Goal: Task Accomplishment & Management: Manage account settings

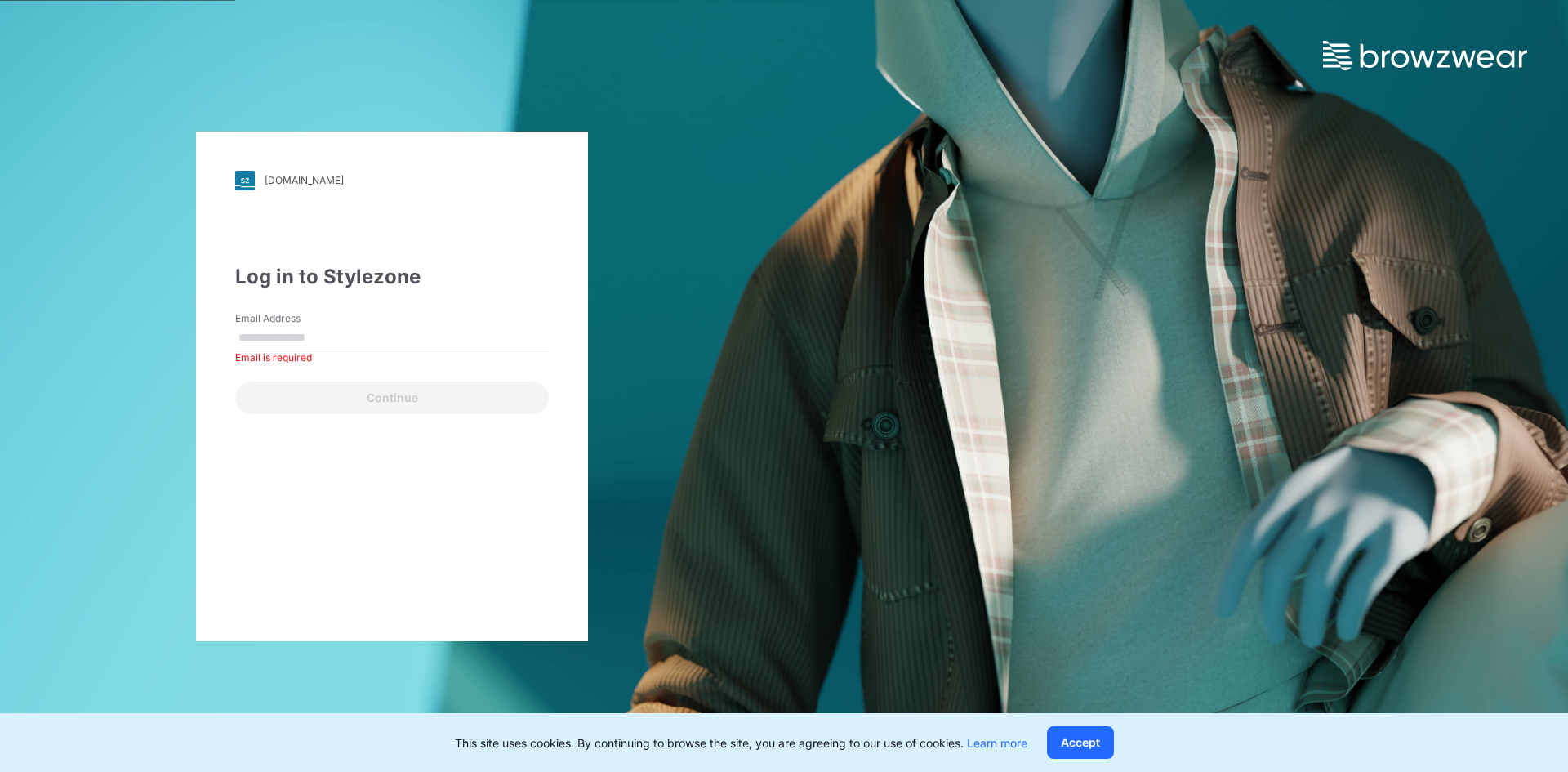
click at [287, 337] on input "Email Address" at bounding box center [392, 337] width 314 height 24
type input "**********"
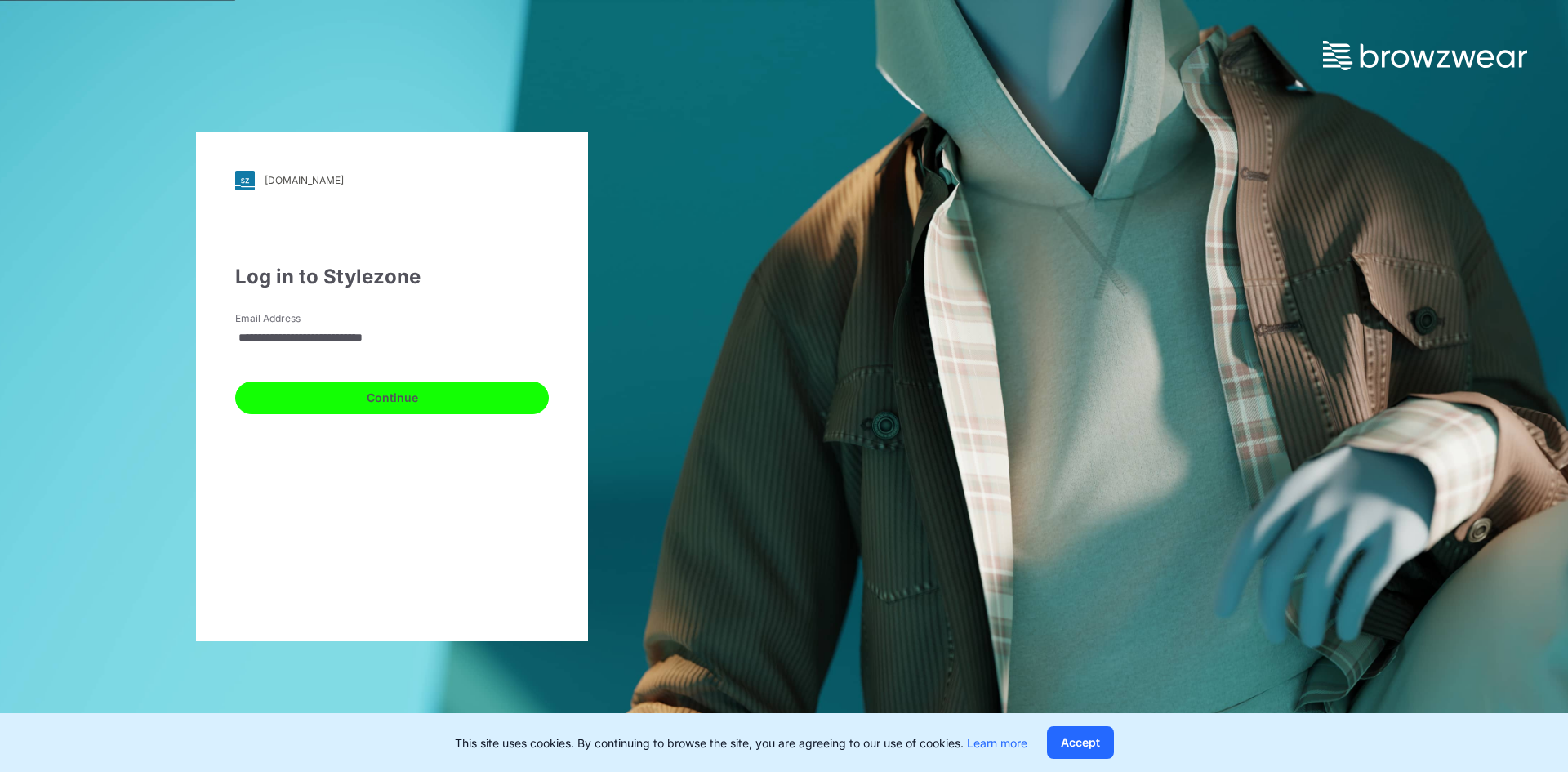
click at [333, 396] on button "Continue" at bounding box center [392, 397] width 314 height 33
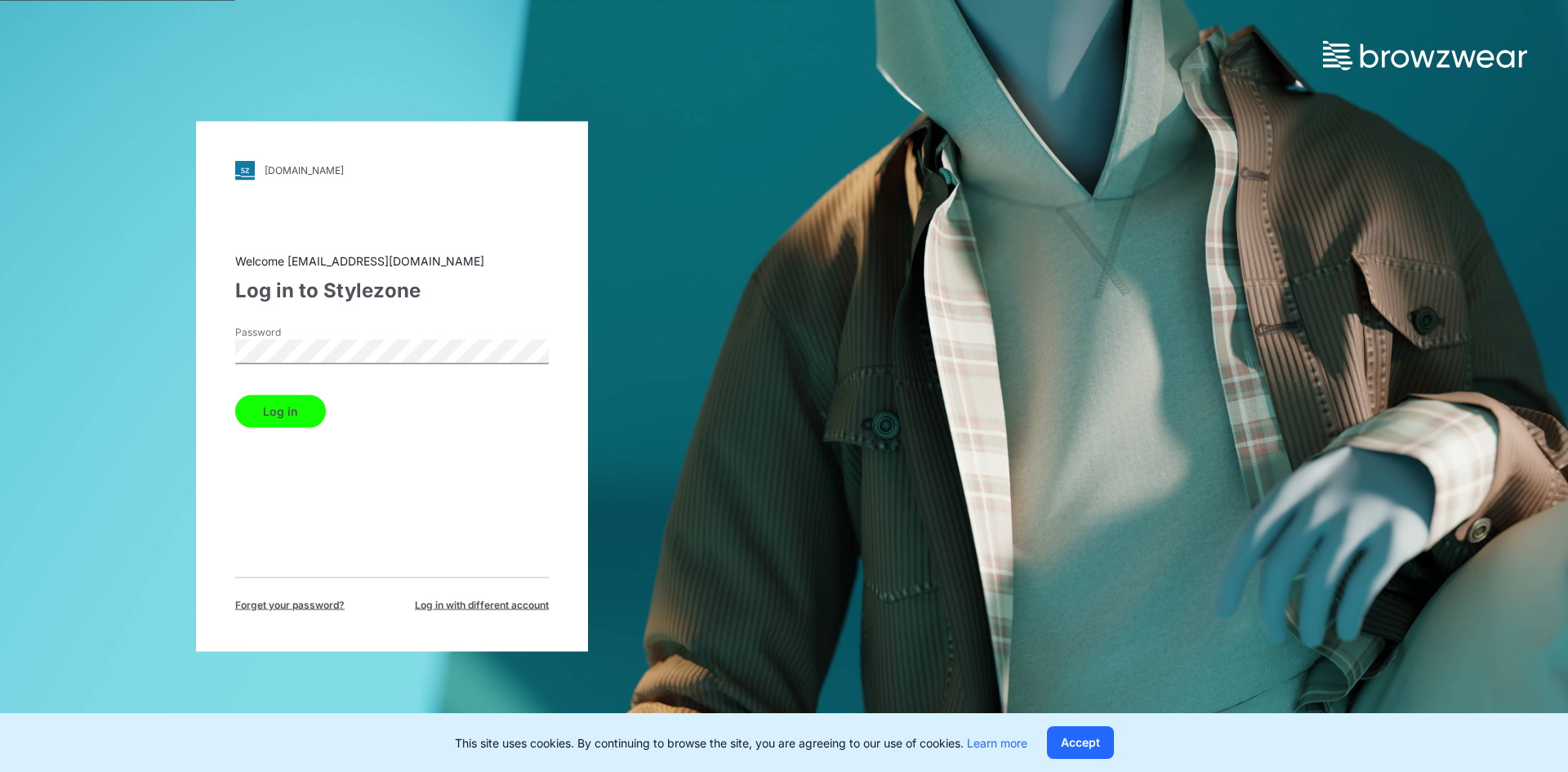
click at [275, 413] on button "Log in" at bounding box center [280, 411] width 90 height 33
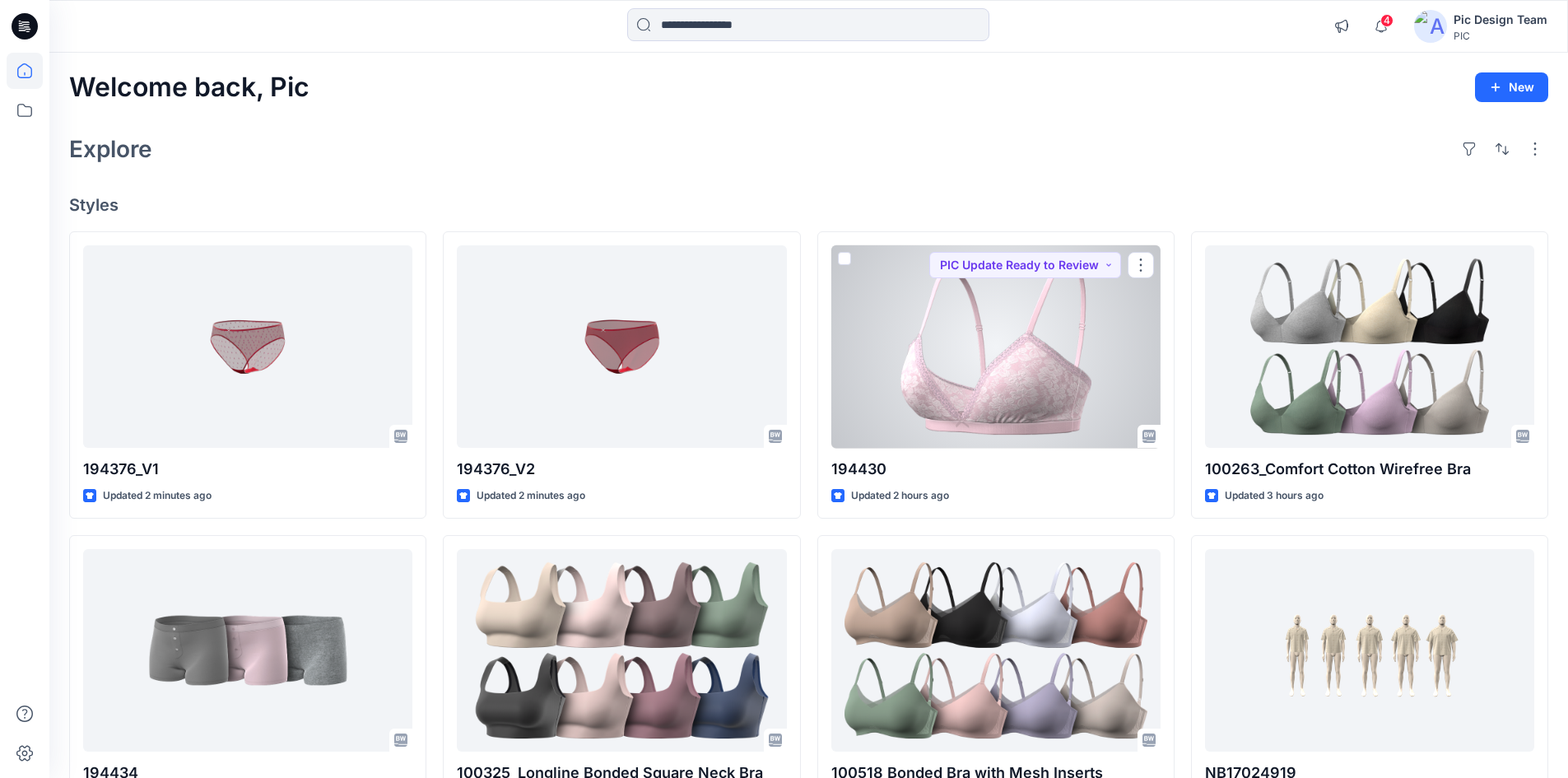
click at [1021, 406] on div at bounding box center [995, 347] width 329 height 204
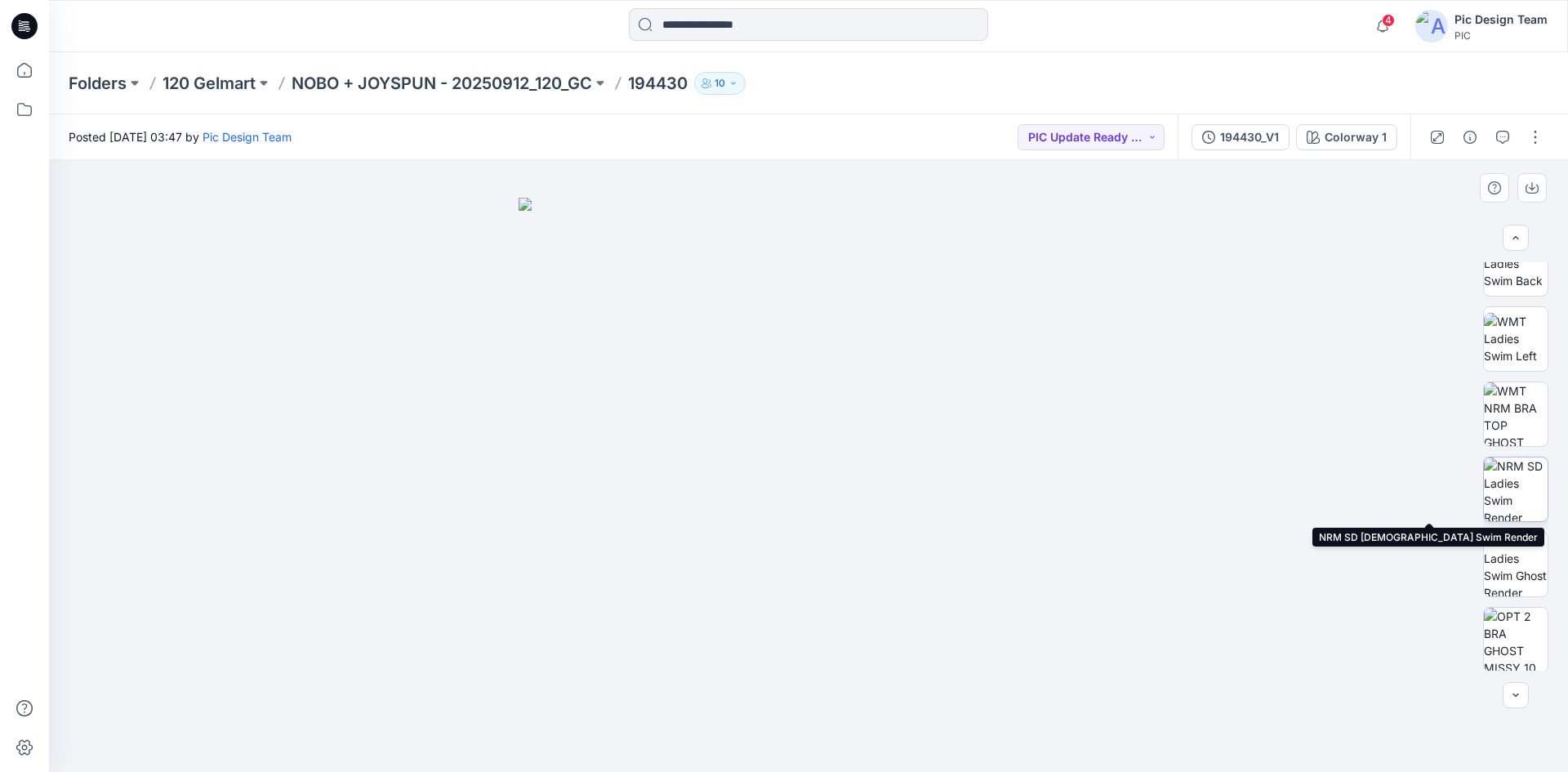
scroll to position [334, 0]
click at [1516, 697] on div at bounding box center [1515, 694] width 26 height 26
click at [1510, 693] on div at bounding box center [1515, 694] width 26 height 26
click at [1522, 700] on div at bounding box center [1515, 694] width 26 height 26
click at [1517, 694] on div at bounding box center [1515, 694] width 26 height 26
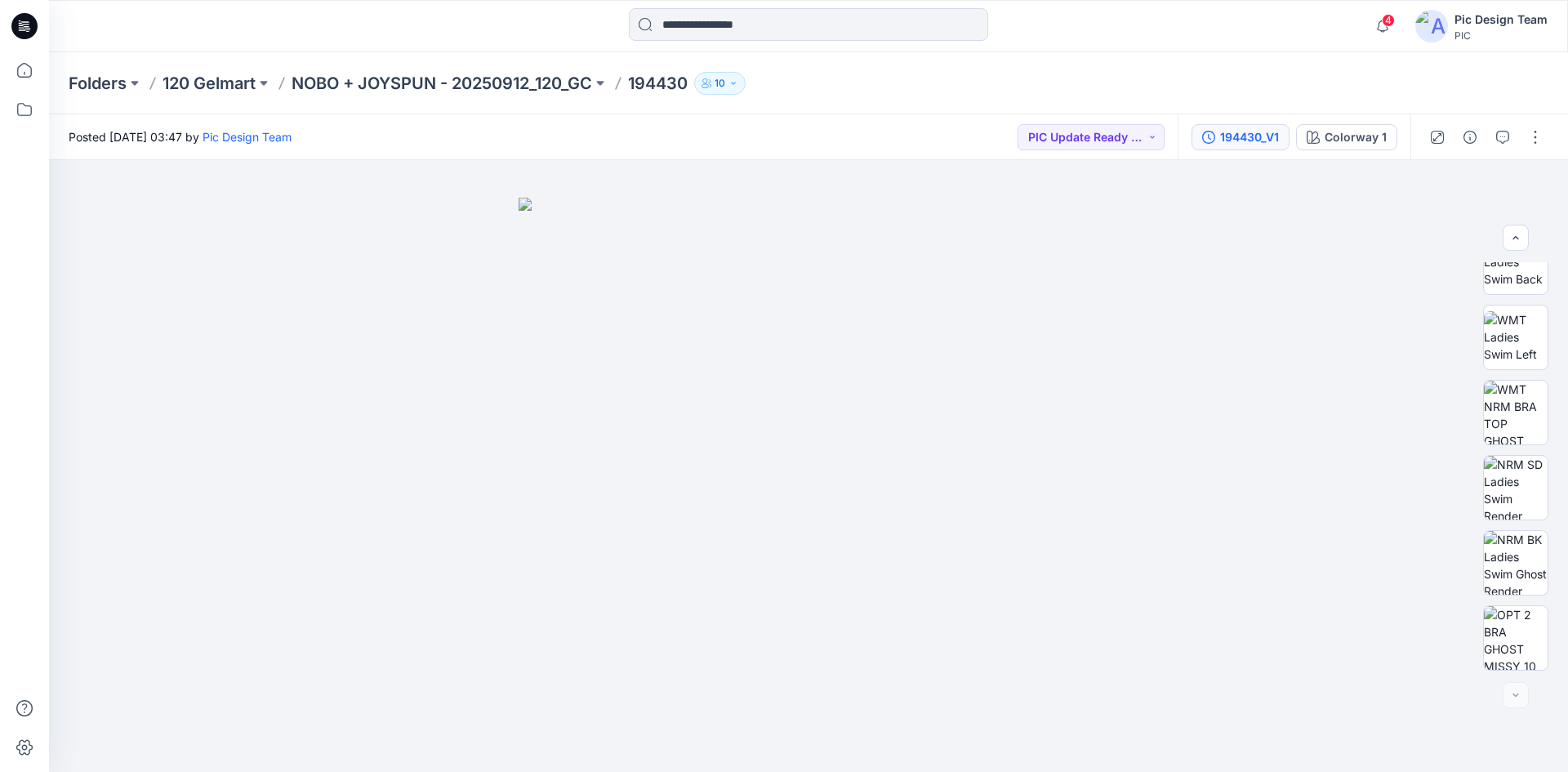
click at [1256, 124] on button "194430_V1" at bounding box center [1241, 137] width 98 height 26
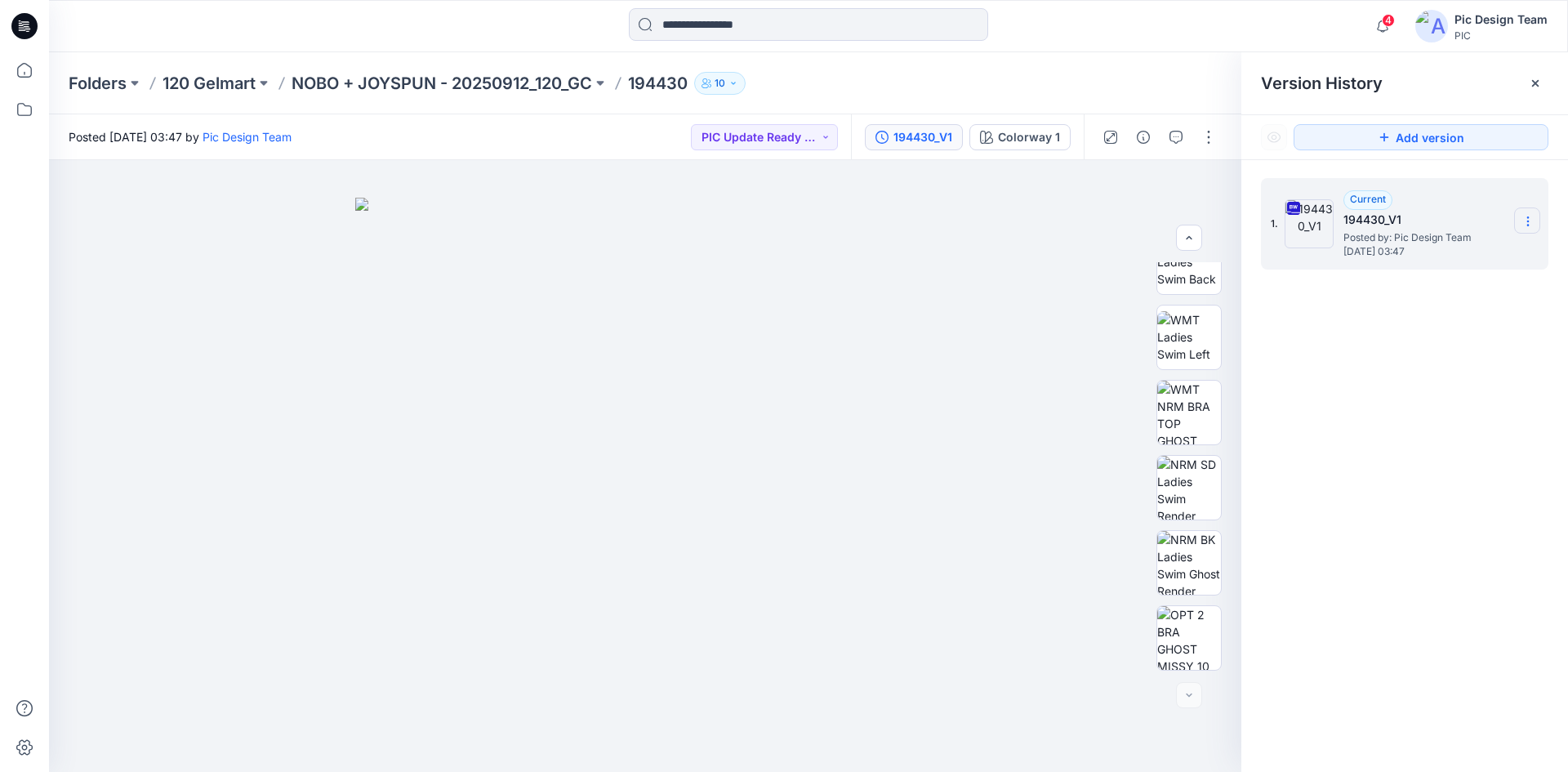
drag, startPoint x: 1528, startPoint y: 214, endPoint x: 1528, endPoint y: 225, distance: 11.0
click at [1528, 221] on section at bounding box center [1527, 220] width 26 height 26
click at [1400, 367] on div "1. Current 194430_V1 Posted by: Pic Design Team Thursday, September 25, 2025 03…" at bounding box center [1404, 478] width 326 height 635
click at [1535, 87] on icon at bounding box center [1535, 83] width 13 height 13
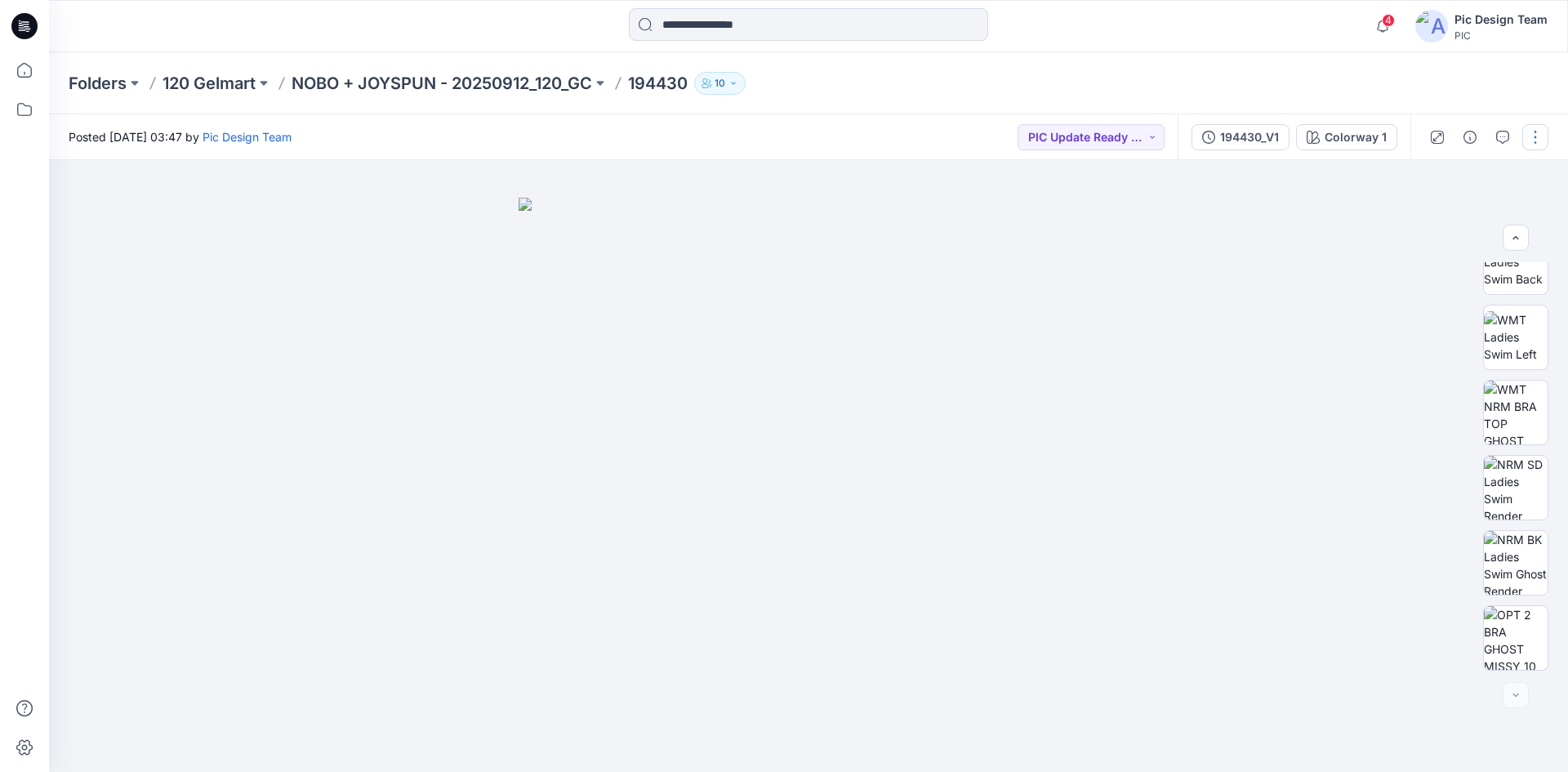
click at [1536, 143] on button "button" at bounding box center [1535, 137] width 26 height 26
click at [1455, 219] on button "Edit" at bounding box center [1467, 221] width 150 height 30
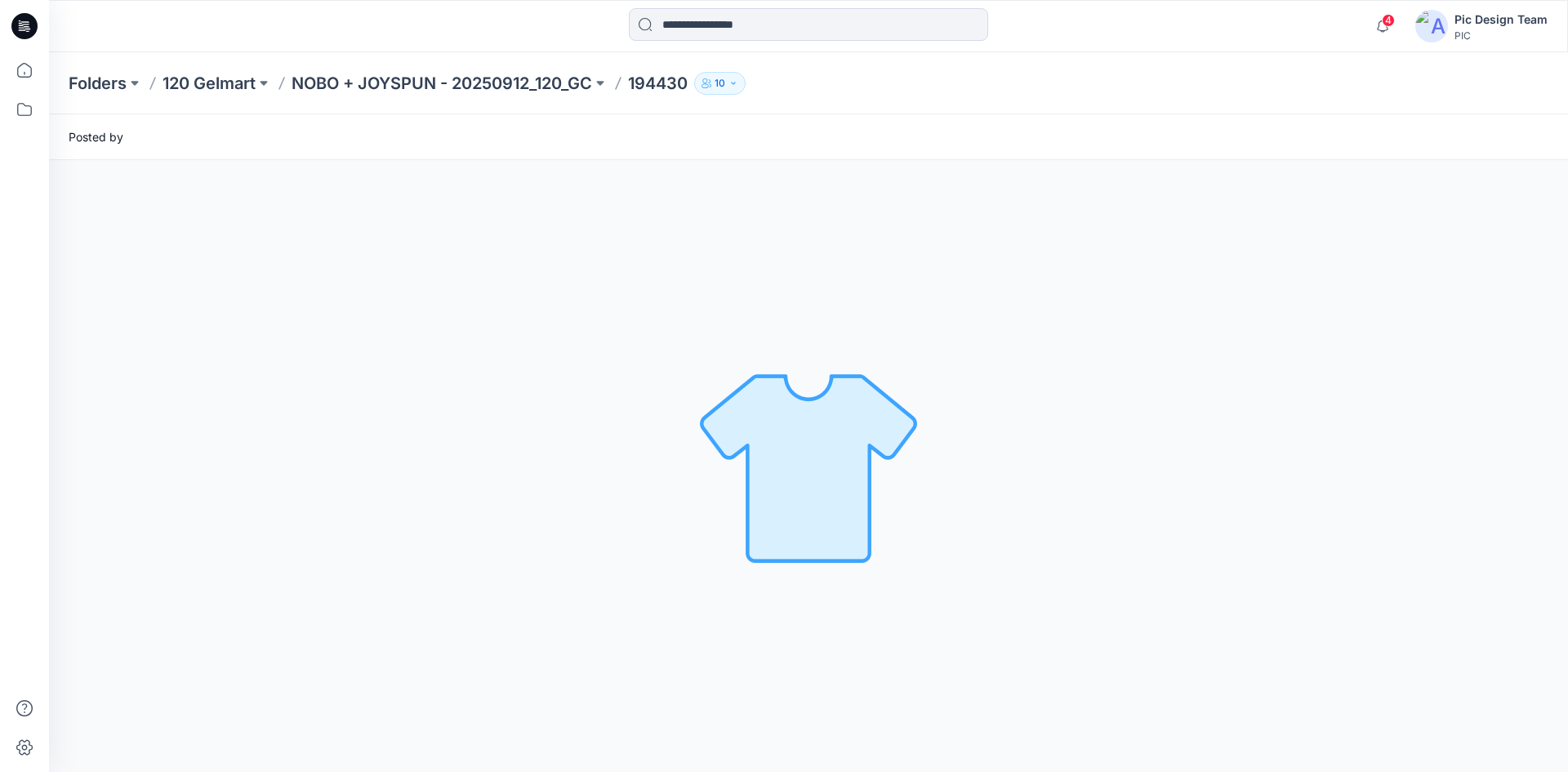
scroll to position [0, 0]
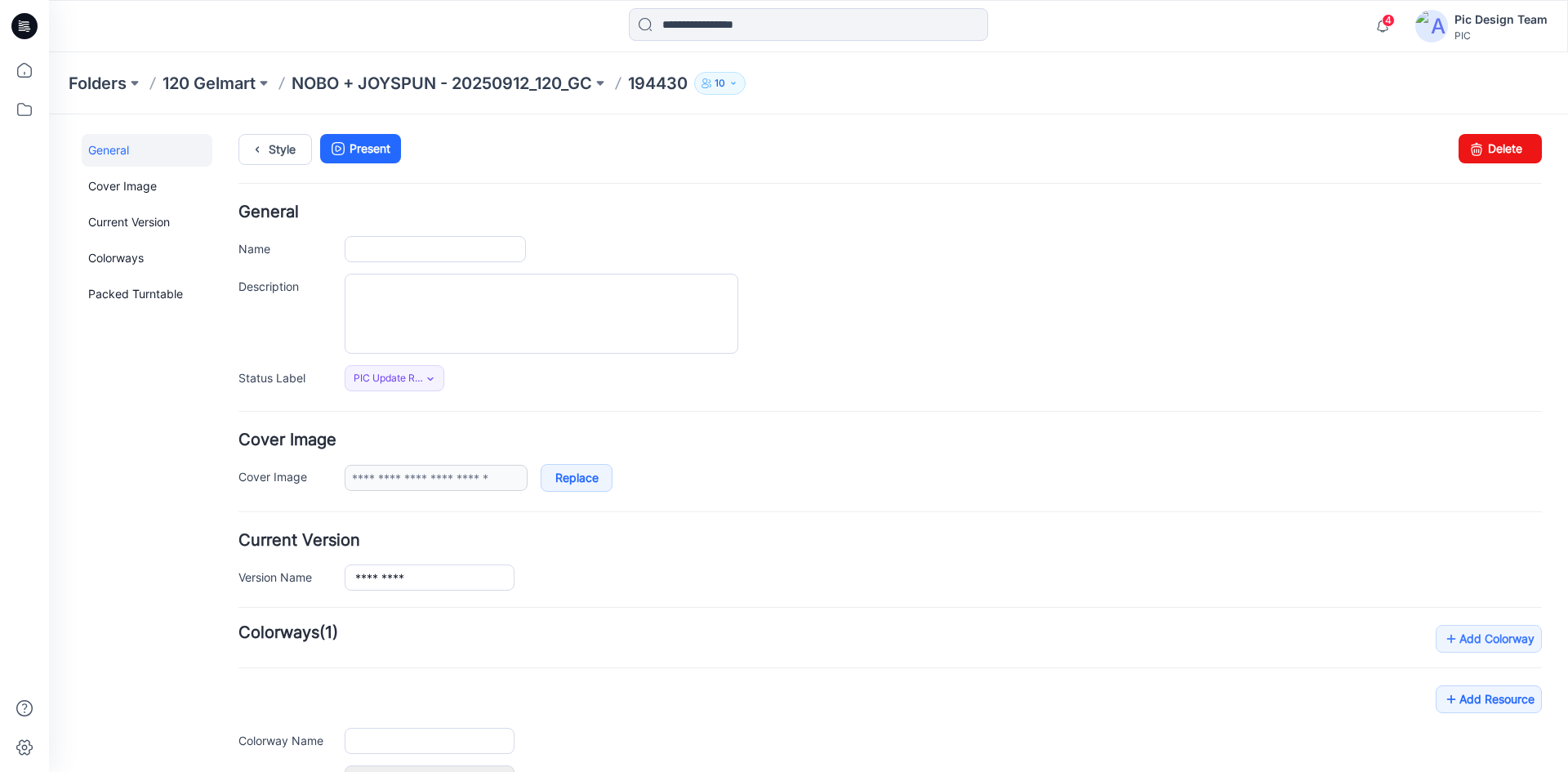
type input "******"
type input "**********"
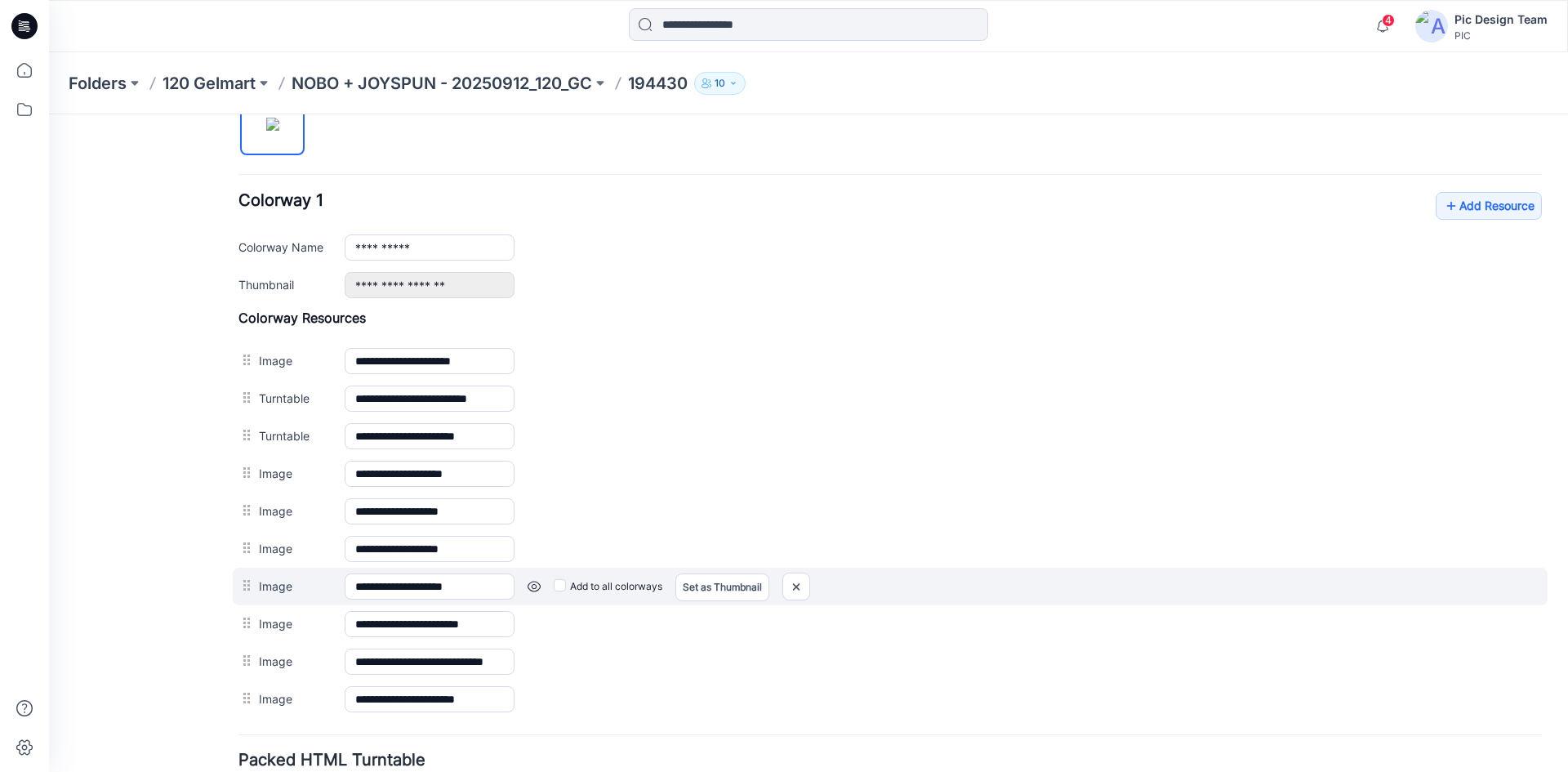
scroll to position [465, 0]
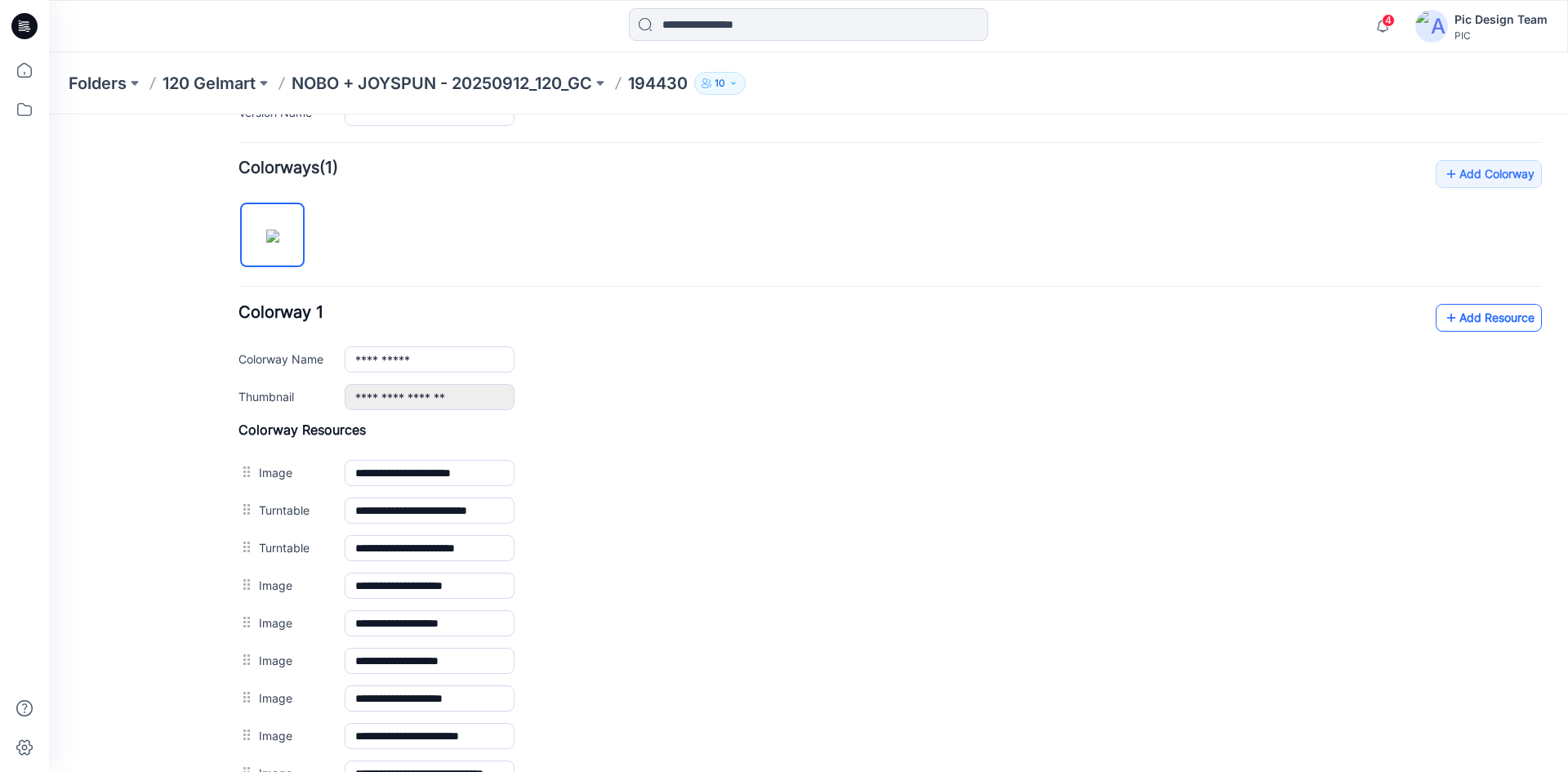
click at [1443, 321] on icon at bounding box center [1451, 318] width 16 height 26
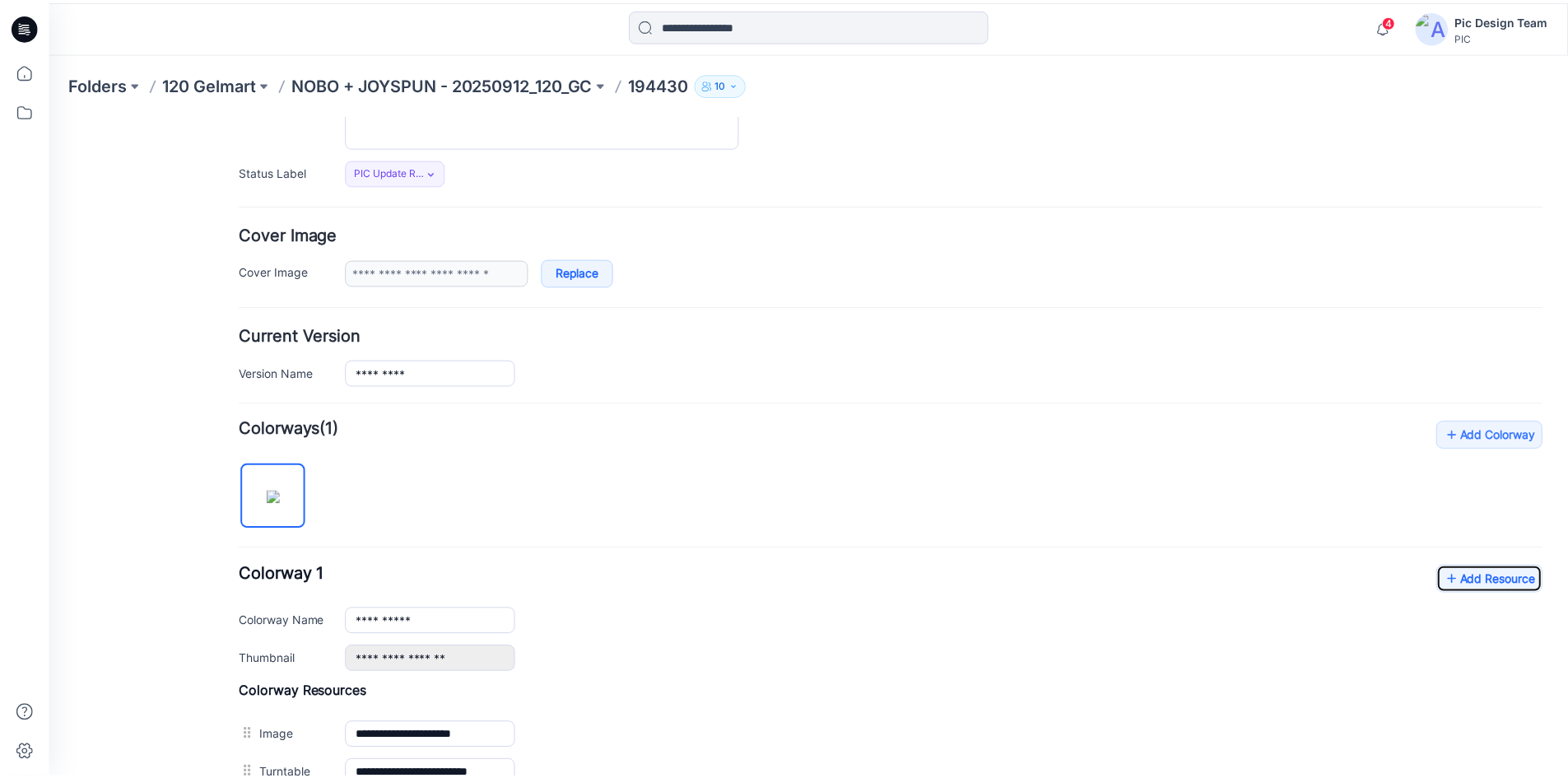
scroll to position [0, 0]
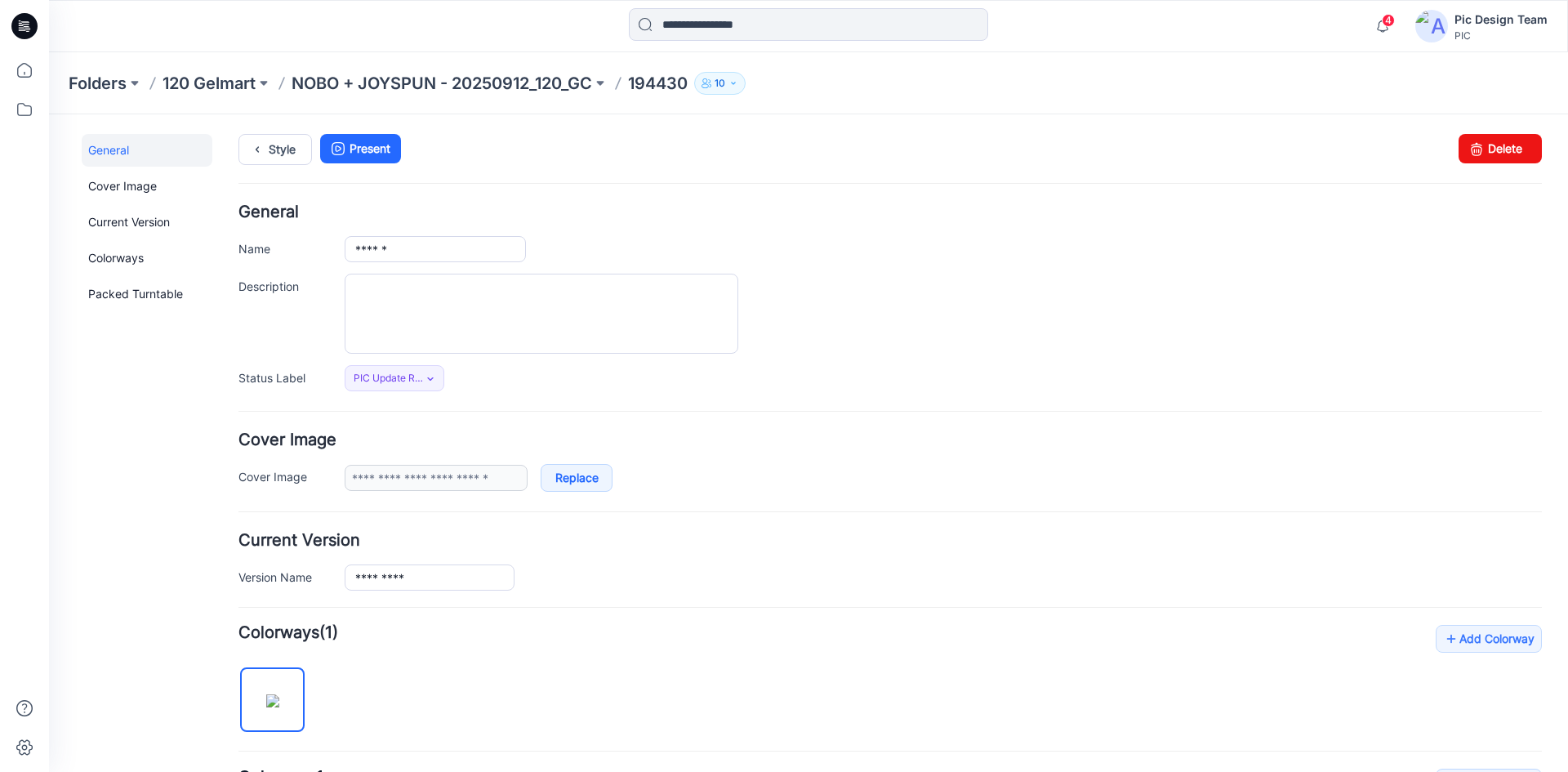
click at [646, 86] on p "194430" at bounding box center [657, 83] width 60 height 23
click at [553, 77] on p "NOBO + JOYSPUN - 20250912_120_GC" at bounding box center [442, 83] width 301 height 23
